Goal: Information Seeking & Learning: Learn about a topic

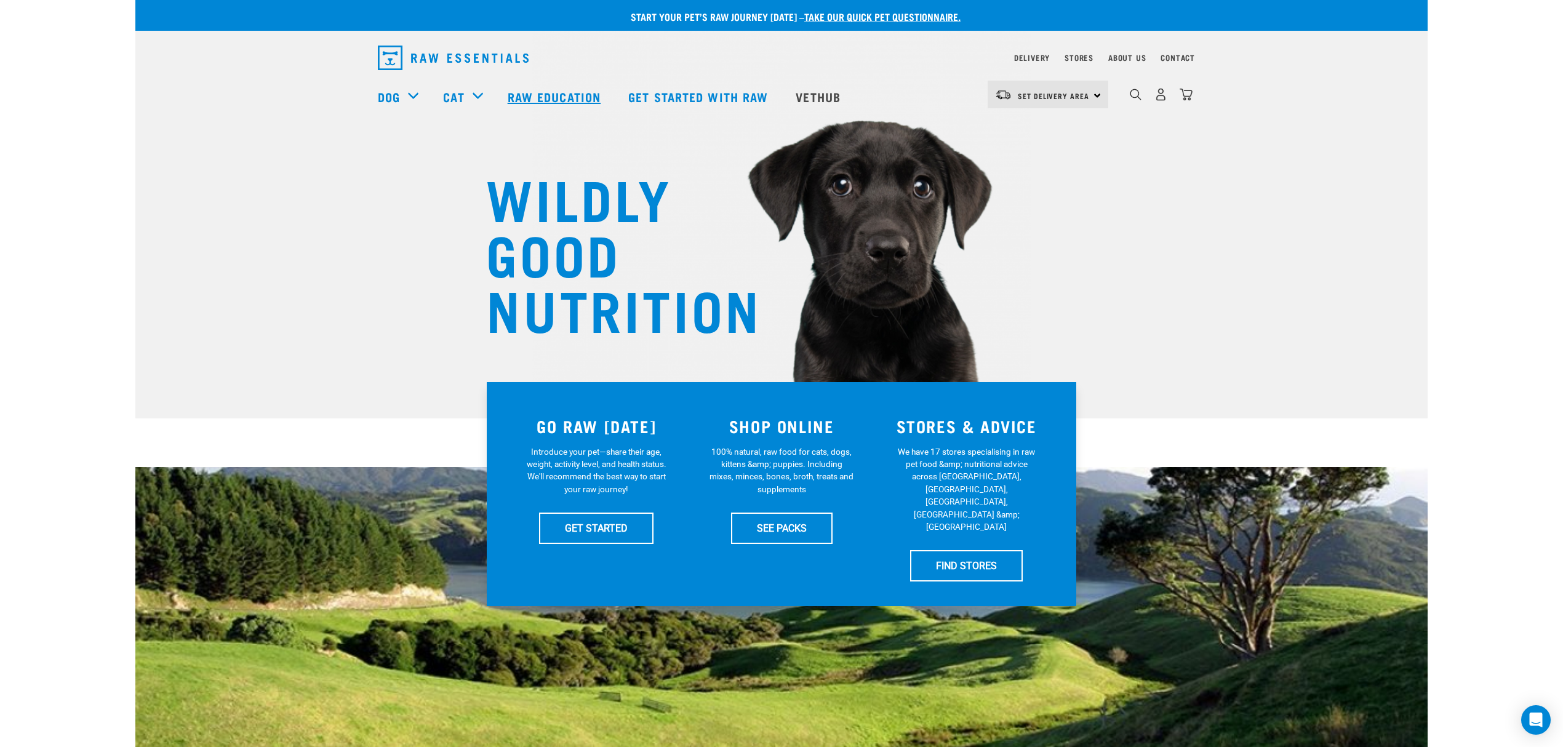
click at [558, 94] on link "Raw Education" at bounding box center [555, 96] width 121 height 49
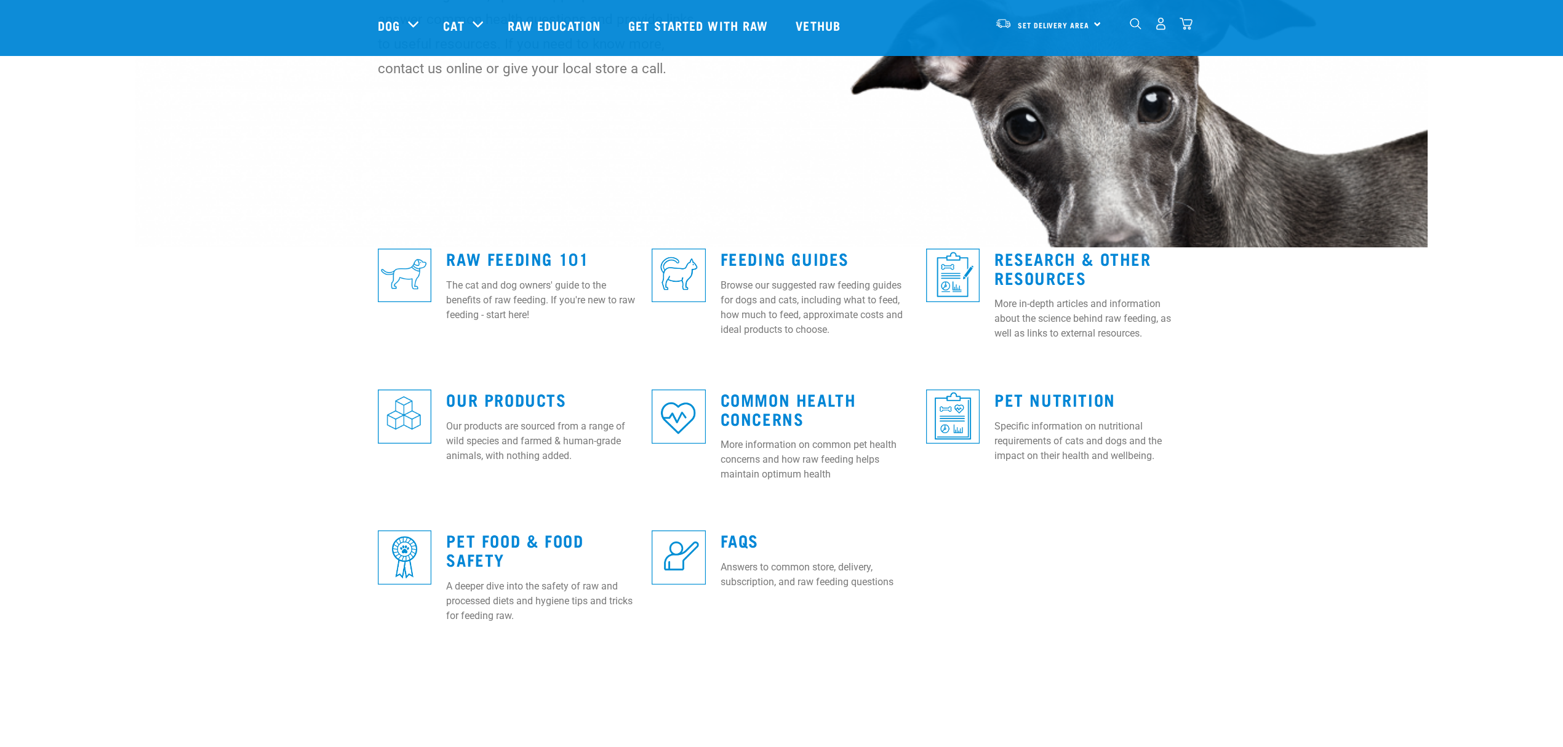
scroll to position [246, 0]
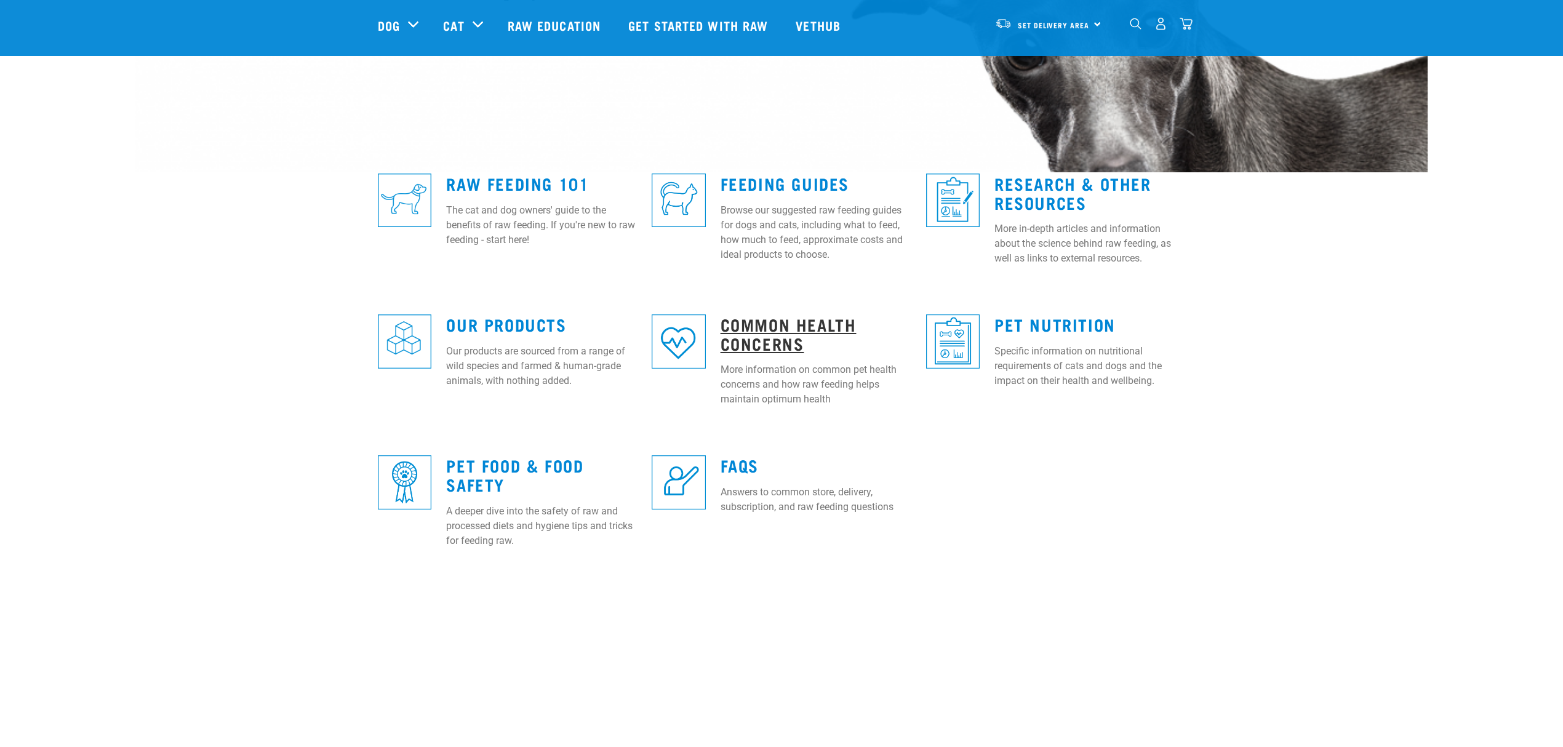
click at [773, 338] on link "Common Health Concerns" at bounding box center [789, 333] width 136 height 28
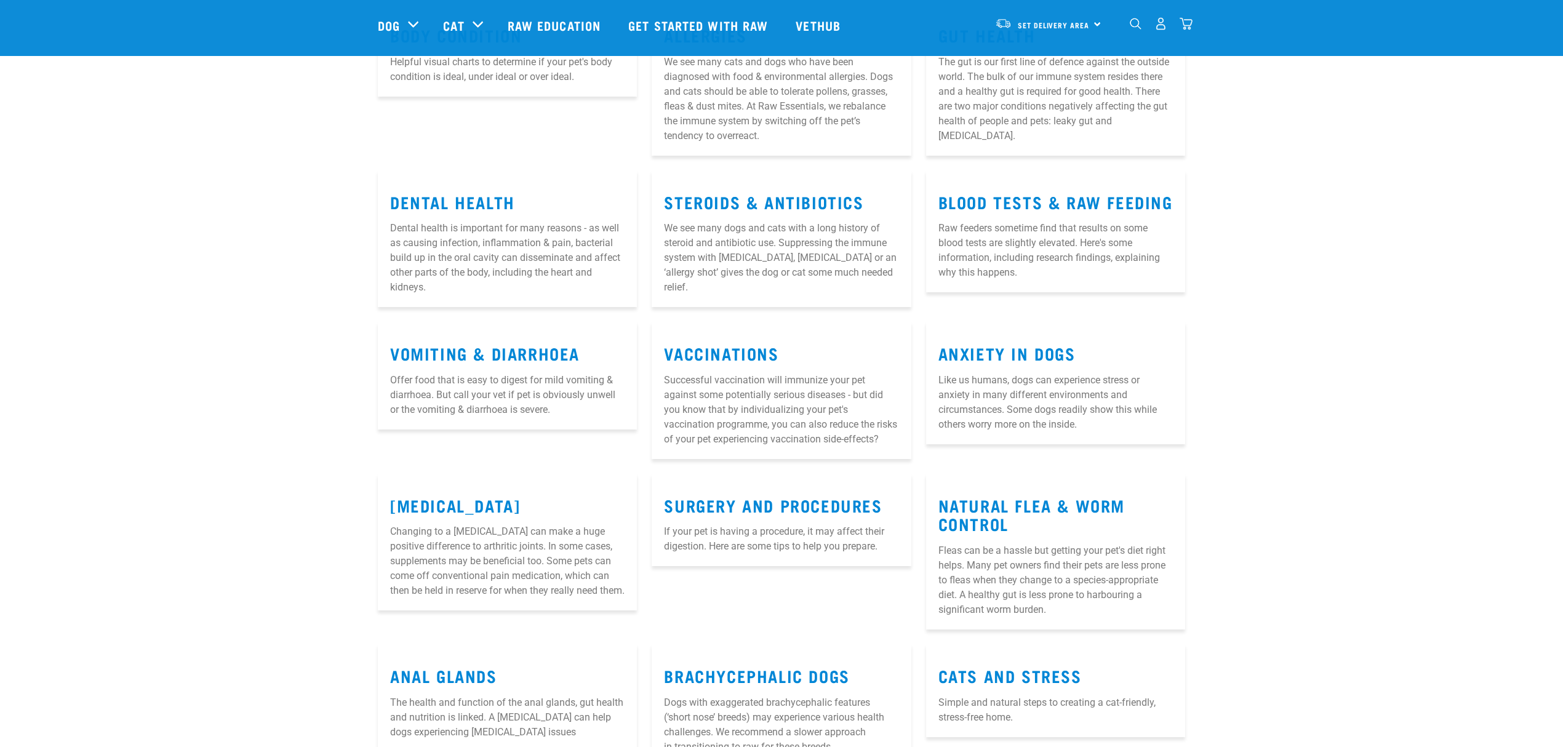
scroll to position [246, 0]
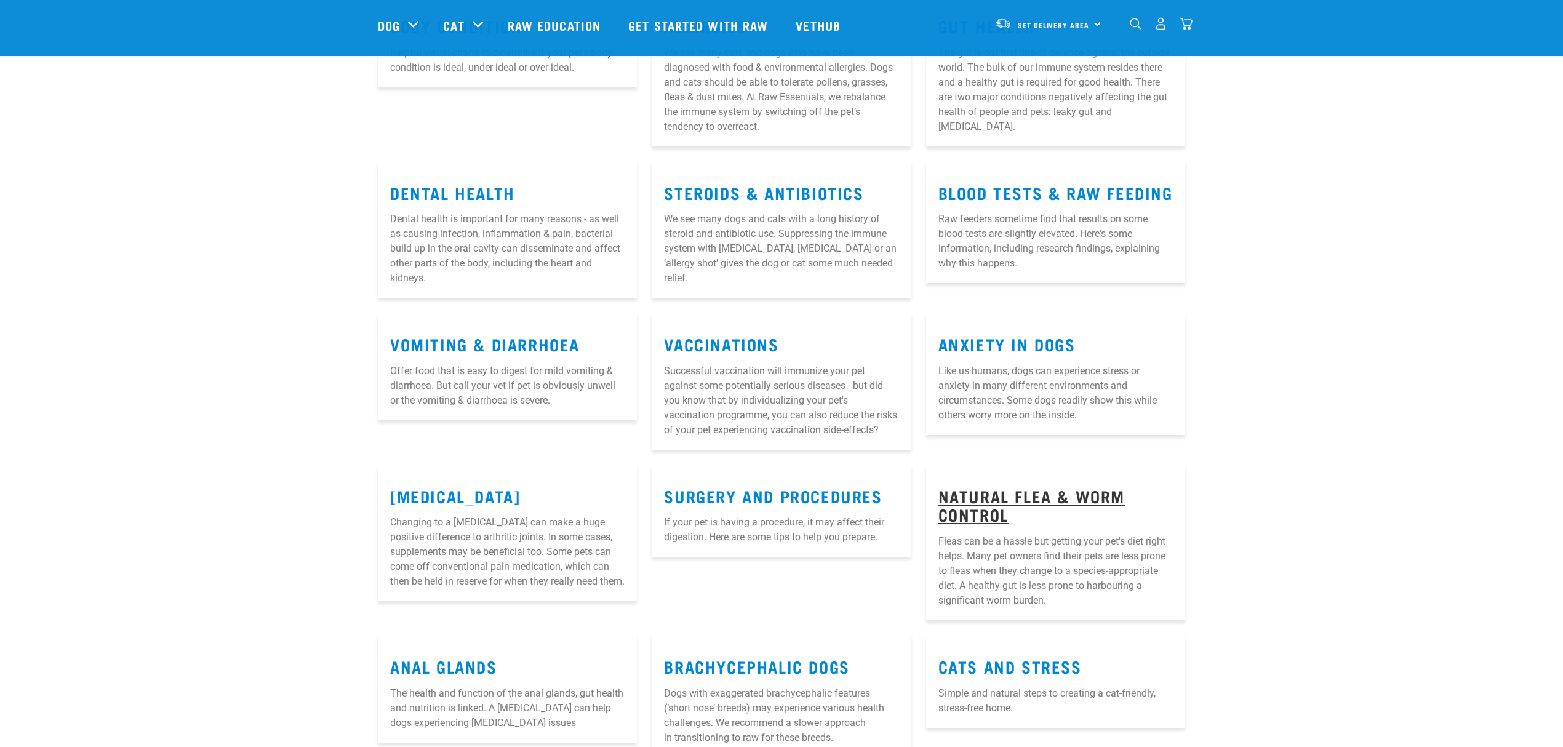
click at [981, 508] on link "Natural Flea & Worm Control" at bounding box center [1032, 505] width 186 height 28
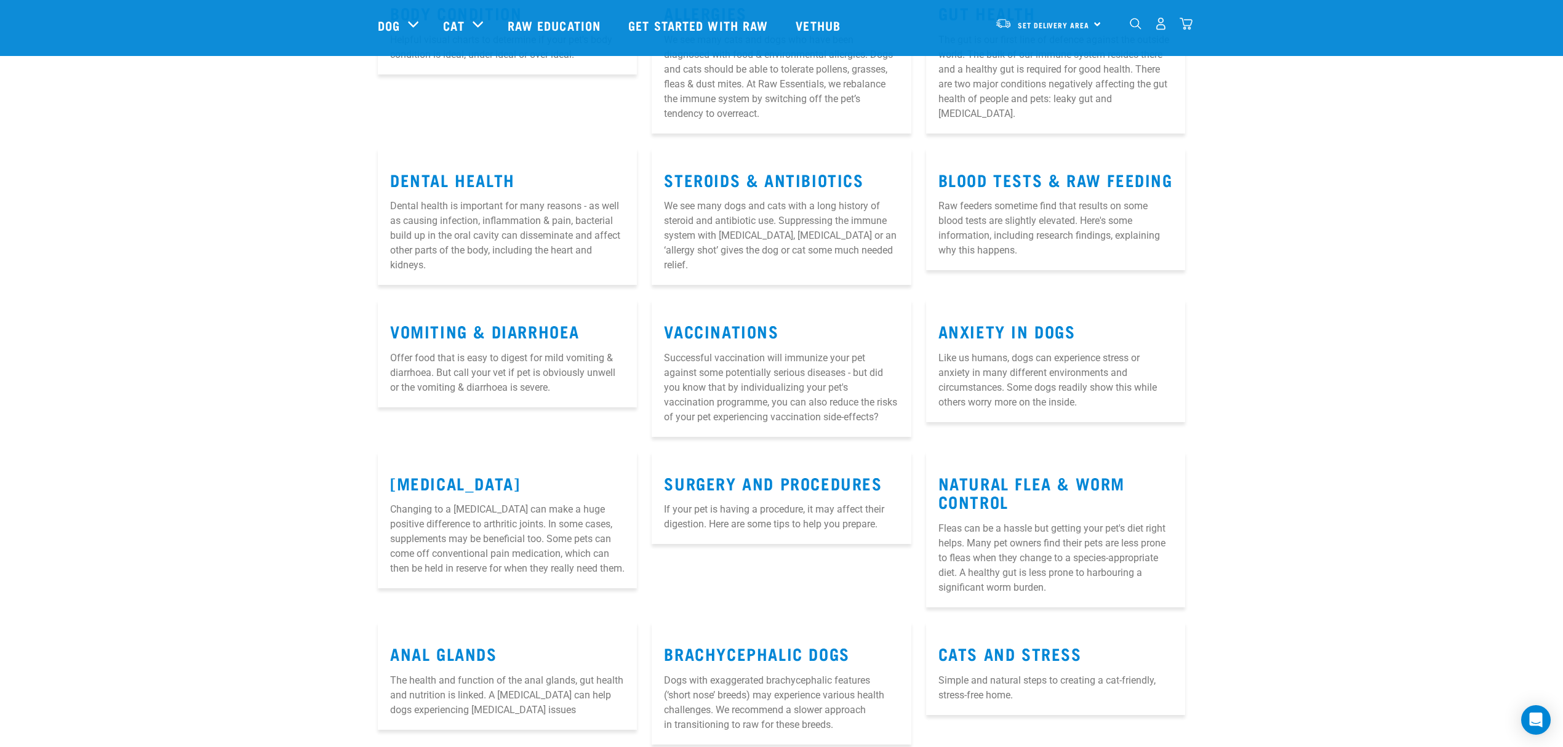
scroll to position [582, 0]
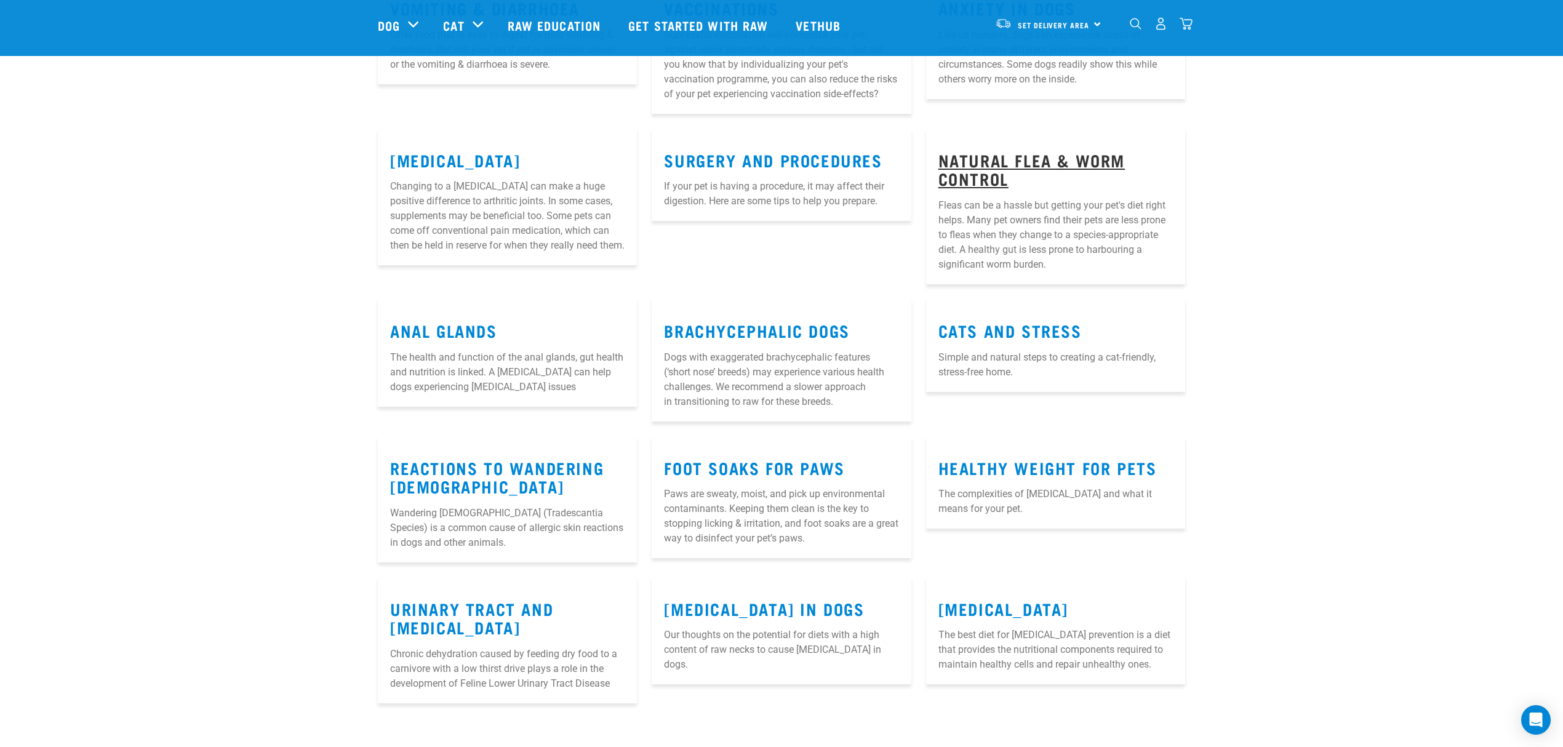
click at [990, 174] on link "Natural Flea & Worm Control" at bounding box center [1032, 169] width 186 height 28
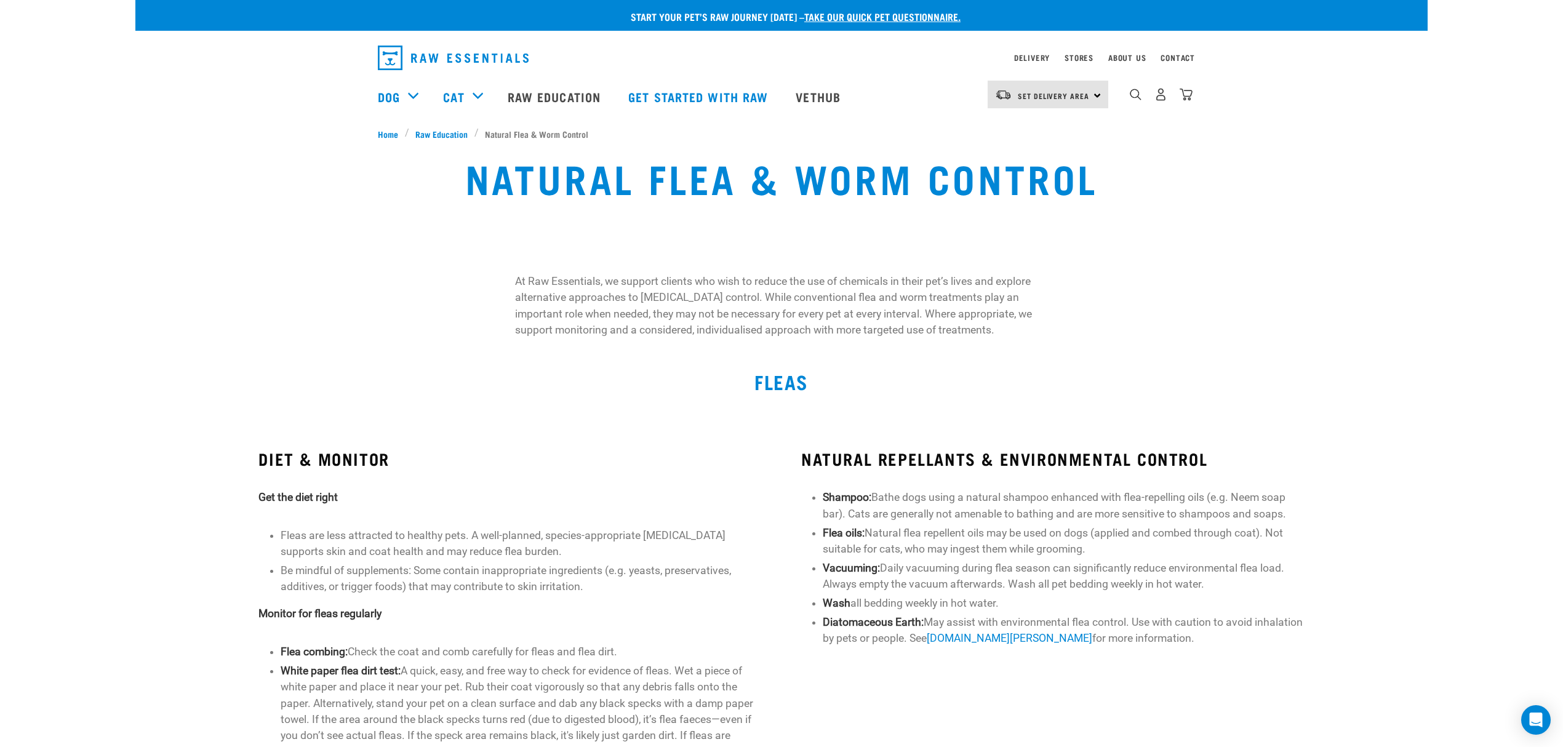
click at [736, 241] on div "At Raw Essentials, we support clients who wish to reduce the use of chemicals i…" at bounding box center [781, 287] width 1292 height 107
click at [830, 252] on div "At Raw Essentials, we support clients who wish to reduce the use of chemicals i…" at bounding box center [781, 287] width 1292 height 107
click at [1214, 276] on div "At Raw Essentials, we support clients who wish to reduce the use of chemicals i…" at bounding box center [781, 287] width 1292 height 107
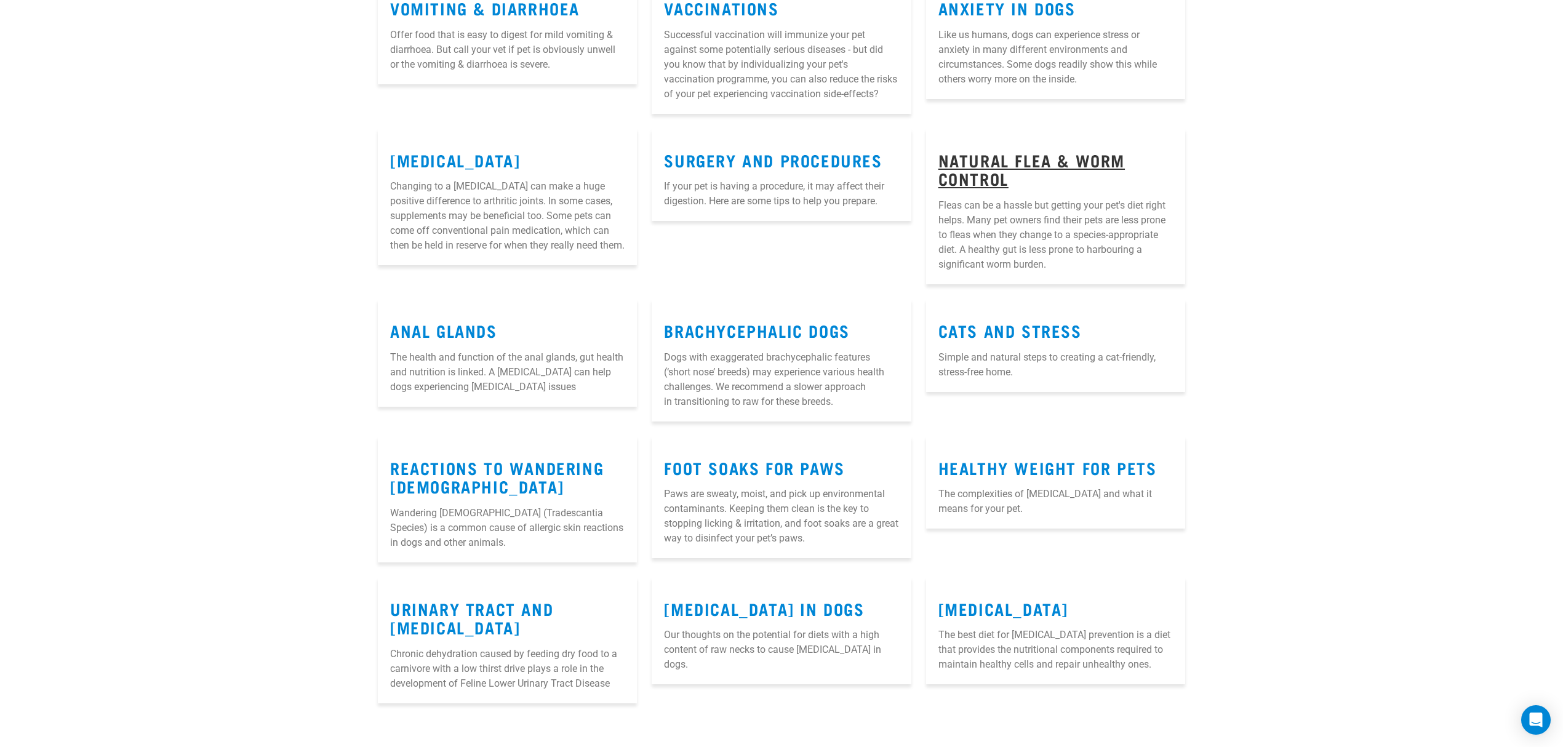
click at [1012, 173] on link "Natural Flea & Worm Control" at bounding box center [1032, 169] width 186 height 28
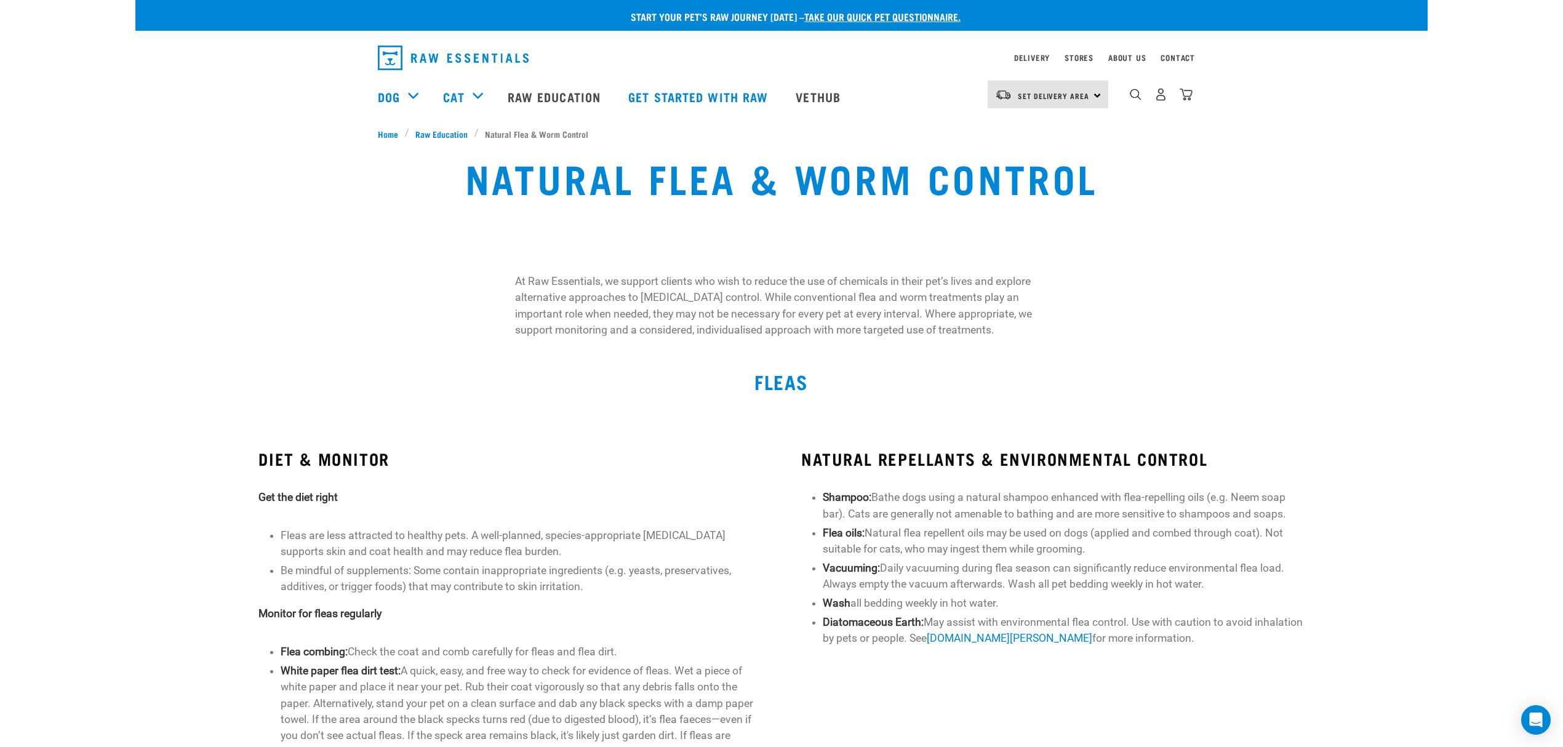
click at [1267, 223] on div "Natural Flea & Worm Control" at bounding box center [782, 187] width 1278 height 79
click at [812, 399] on div "FLEAS" at bounding box center [781, 402] width 827 height 62
click at [435, 129] on span "Raw Education" at bounding box center [441, 133] width 52 height 13
click at [553, 94] on link "Raw Education" at bounding box center [555, 96] width 121 height 49
click at [737, 245] on div "At Raw Essentials, we support clients who wish to reduce the use of chemicals i…" at bounding box center [781, 287] width 1292 height 107
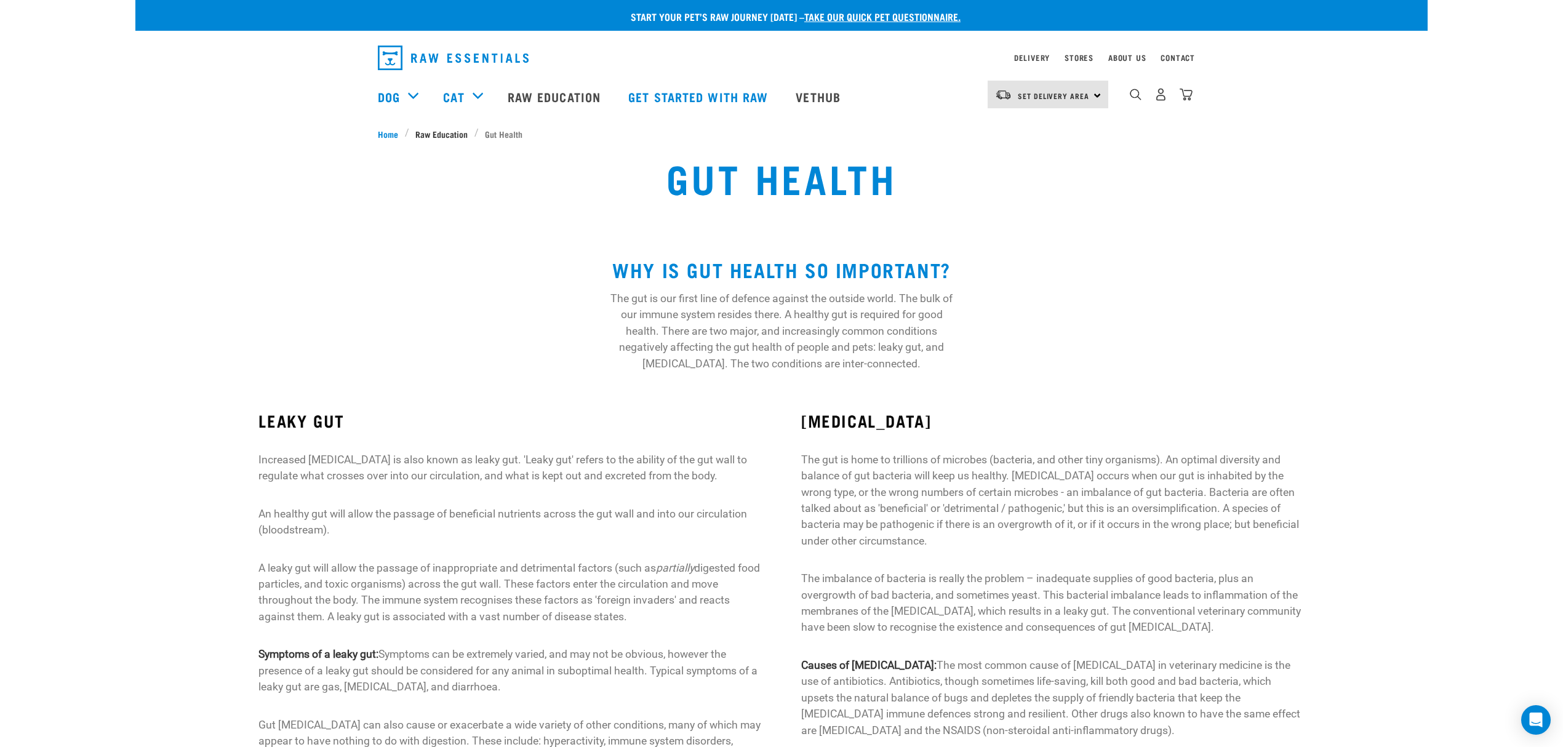
click at [439, 129] on span "Raw Education" at bounding box center [441, 133] width 52 height 13
click at [438, 134] on span "Raw Education" at bounding box center [441, 133] width 52 height 13
